Goal: Task Accomplishment & Management: Complete application form

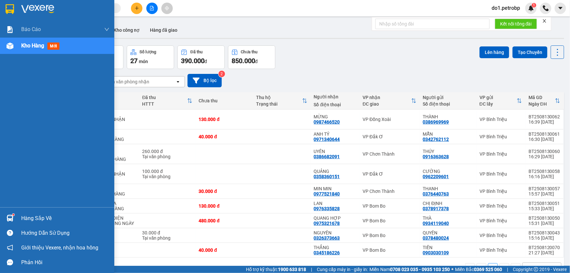
drag, startPoint x: 0, startPoint y: 0, endPoint x: 22, endPoint y: 224, distance: 224.6
click at [7, 215] on img at bounding box center [10, 218] width 7 height 7
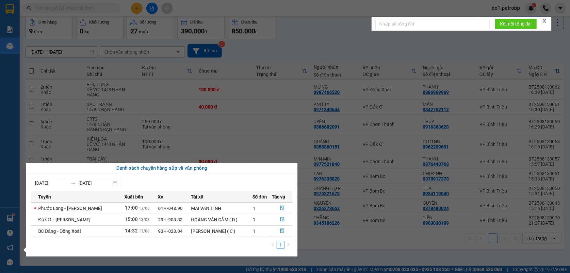
click at [295, 55] on section "Kết quả tìm kiếm ( 0 ) Bộ lọc No Data do1.petrobp 1 Báo cáo BC tiền tận nơi (nh…" at bounding box center [285, 136] width 570 height 273
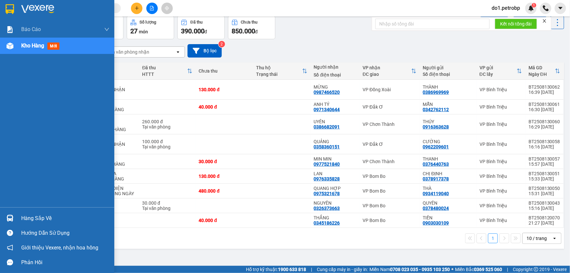
click at [18, 47] on div "Kho hàng mới" at bounding box center [57, 46] width 114 height 16
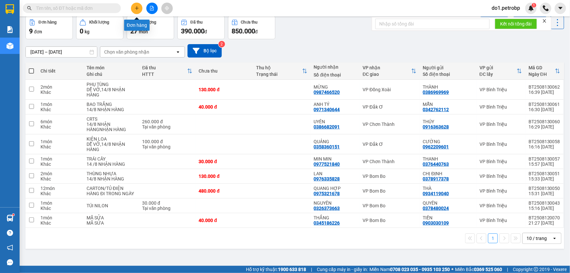
click at [138, 11] on button at bounding box center [136, 8] width 11 height 11
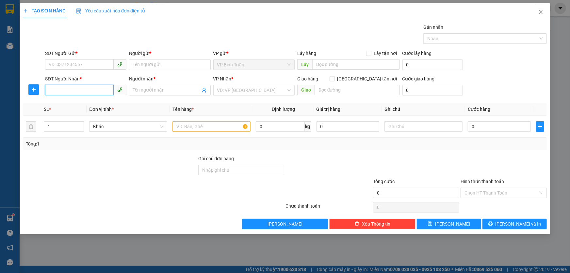
click at [76, 89] on input "SĐT Người Nhận *" at bounding box center [79, 90] width 69 height 10
type input "0977737386"
click at [83, 106] on div "0977737386 - TÂM" at bounding box center [86, 103] width 74 height 7
type input "TÂM"
type input "40.000"
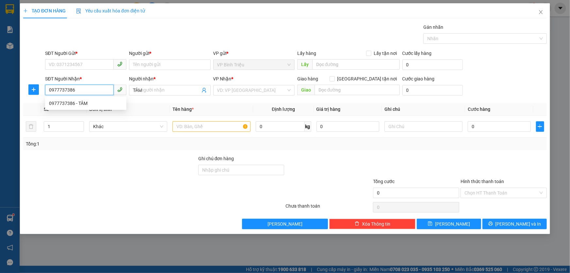
type input "40.000"
type input "0977737386"
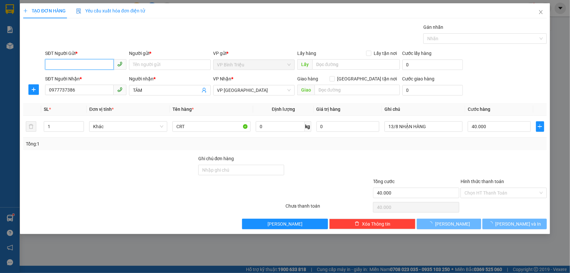
click at [87, 64] on input "SĐT Người Gửi *" at bounding box center [79, 64] width 69 height 10
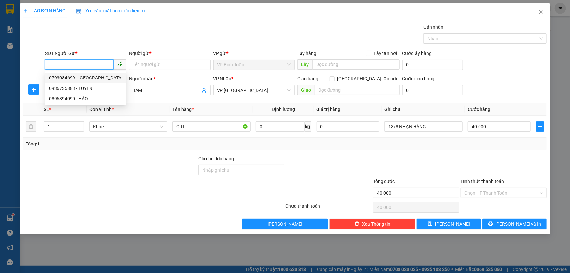
click at [91, 78] on div "0793084699 - [GEOGRAPHIC_DATA]" at bounding box center [86, 77] width 74 height 7
type input "0793084699"
type input "HUY"
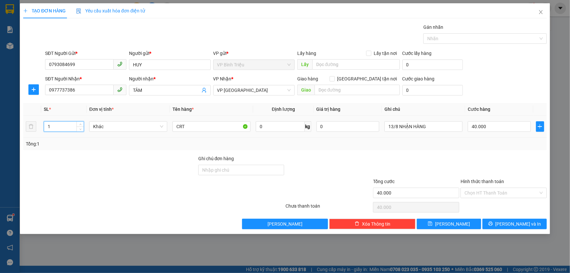
click at [68, 126] on input "1" at bounding box center [64, 127] width 40 height 10
type input "42"
click at [202, 126] on input "CRT" at bounding box center [212, 126] width 78 height 10
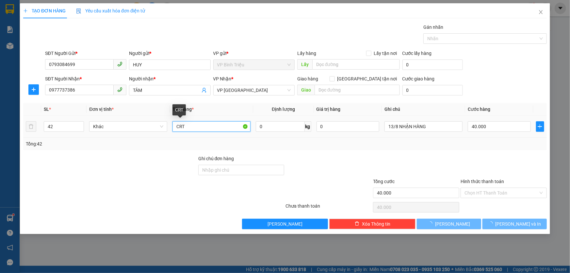
type input "0"
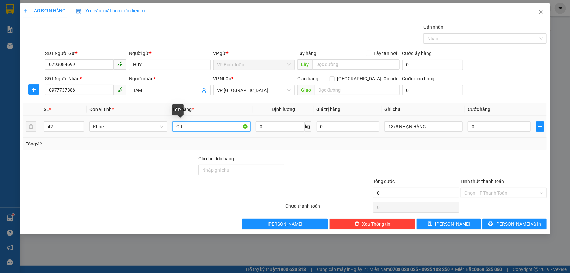
type input "C"
type input "40 BAO+ 2 CARTON"
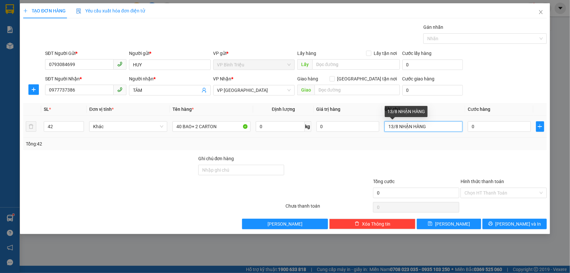
click at [431, 129] on input "13/8 NHẬN HÀNG" at bounding box center [424, 126] width 78 height 10
type input "1"
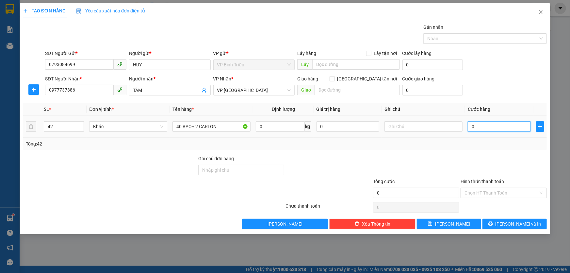
click at [483, 126] on input "0" at bounding box center [499, 126] width 63 height 10
click at [470, 126] on input "0" at bounding box center [499, 126] width 63 height 10
click at [485, 126] on input "0" at bounding box center [499, 126] width 63 height 10
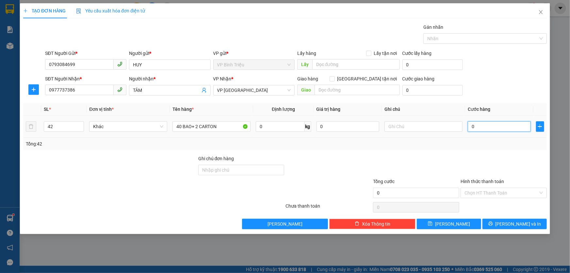
click at [474, 125] on input "0" at bounding box center [499, 126] width 63 height 10
click at [471, 126] on input "0" at bounding box center [499, 126] width 63 height 10
type input "0"
type input "10"
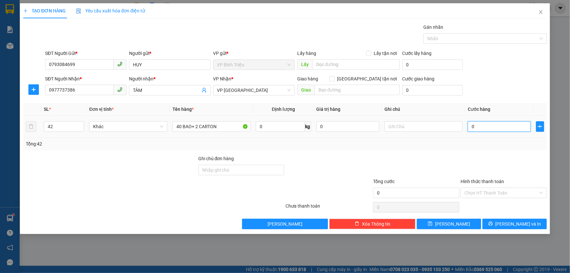
type input "10"
type input "160"
type input "1.680"
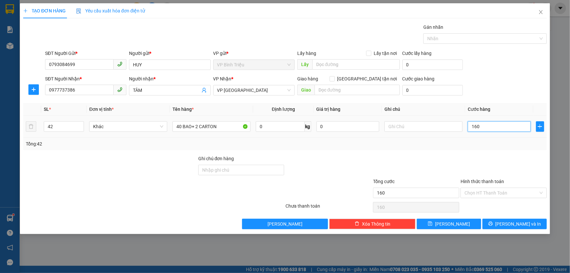
type input "1.680"
type input "11.680"
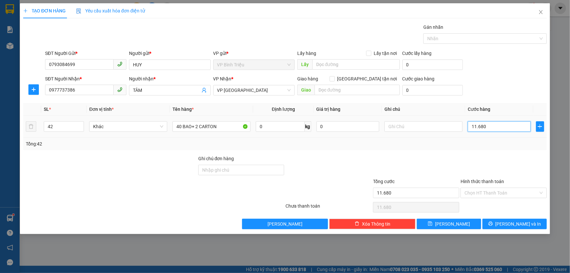
type input "1.680"
click at [477, 126] on input "01.680" at bounding box center [499, 126] width 63 height 10
type input "01.680"
type input "1.680.000"
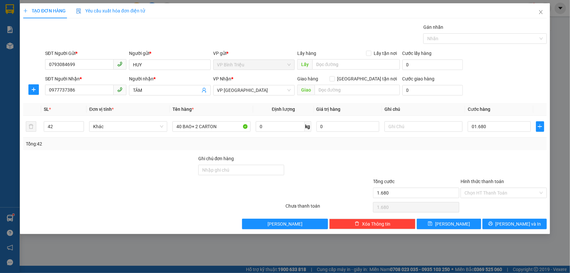
type input "1.680.000"
click at [490, 162] on div at bounding box center [504, 166] width 88 height 23
click at [507, 223] on button "[PERSON_NAME] và In" at bounding box center [515, 224] width 64 height 10
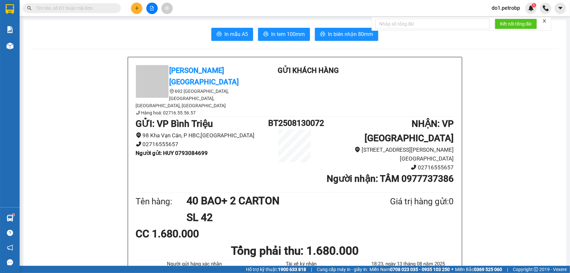
click at [88, 7] on input "text" at bounding box center [74, 8] width 77 height 7
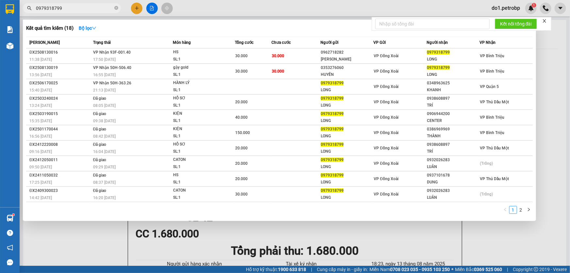
type input "0979318799"
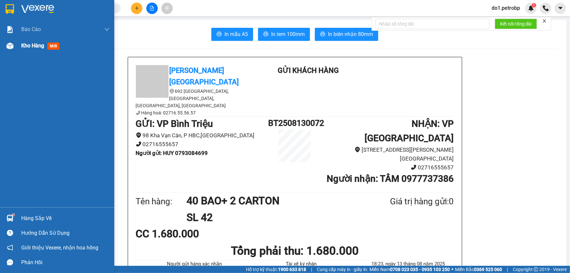
click at [25, 49] on span "Kho hàng" at bounding box center [32, 45] width 23 height 6
